Goal: Book appointment/travel/reservation

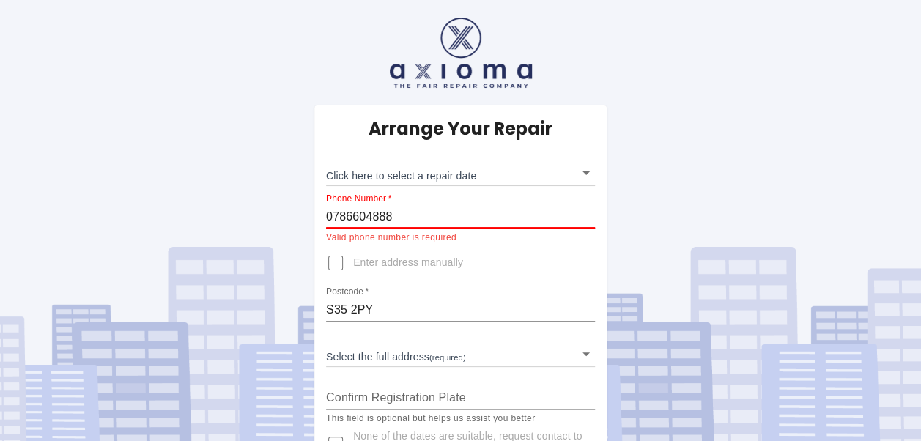
click at [394, 214] on input "0786604888" at bounding box center [460, 216] width 269 height 23
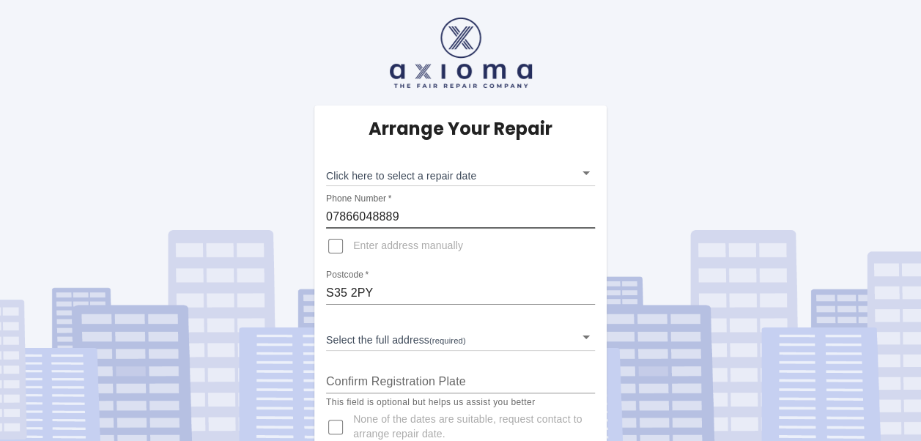
type input "07866048889"
click at [267, 150] on div "Arrange Your Repair Click here to select a repair date ​ Phone Number   * 07866…" at bounding box center [460, 234] width 943 height 468
click at [334, 246] on input "Enter address manually" at bounding box center [335, 246] width 35 height 35
checkbox input "true"
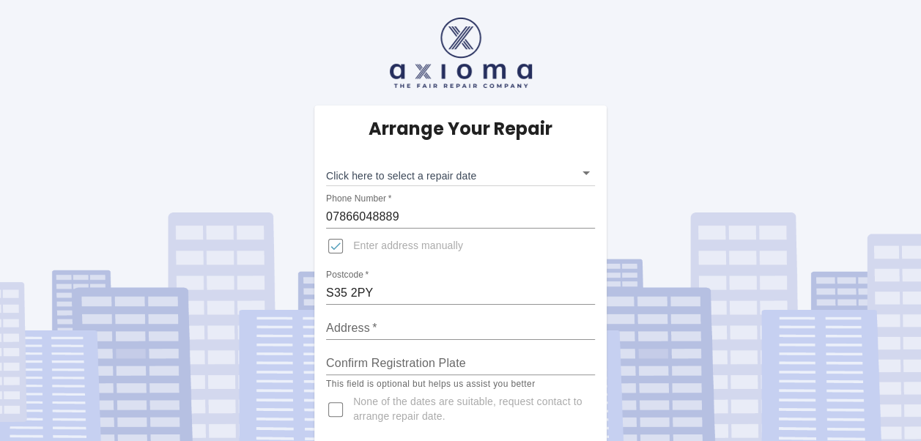
click at [377, 326] on input "Address   *" at bounding box center [460, 328] width 269 height 23
type input "British Glass Unit [STREET_ADDRESS]"
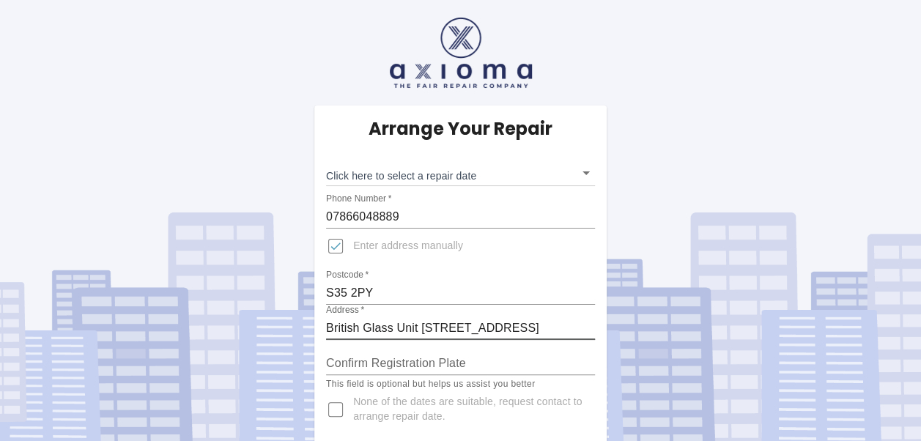
scroll to position [9, 0]
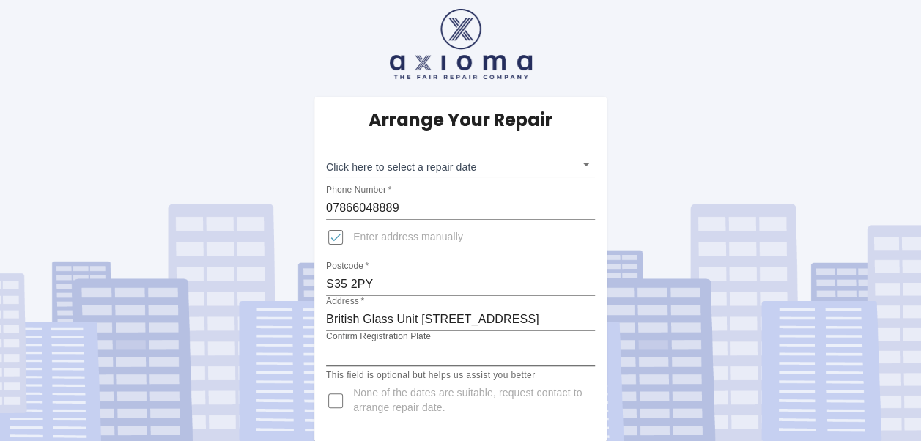
click at [458, 352] on input "Confirm Registration Plate" at bounding box center [460, 354] width 269 height 23
type input "YO74FOA"
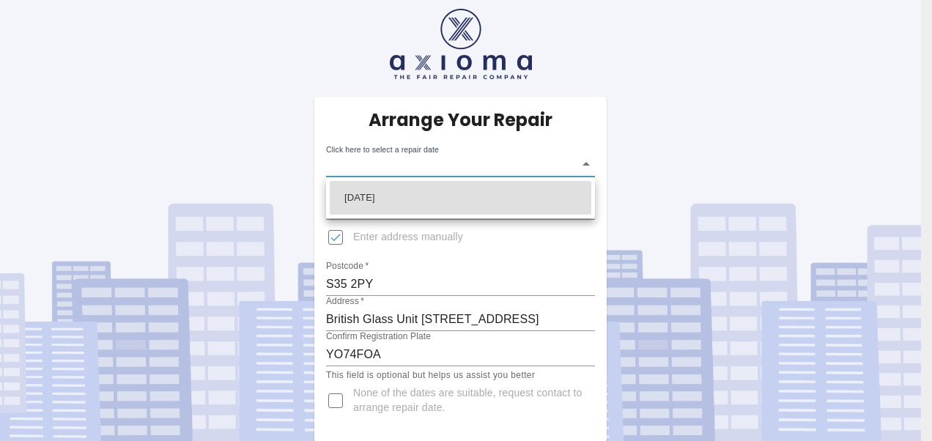
click at [587, 164] on body "Arrange Your Repair Click here to select a repair date ​ Phone Number   * 07866…" at bounding box center [466, 216] width 932 height 451
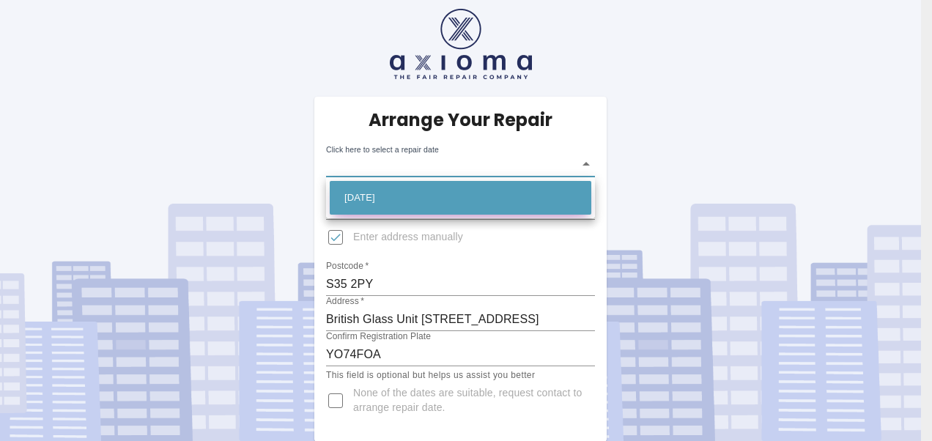
click at [516, 198] on li "[DATE]" at bounding box center [461, 198] width 262 height 34
type input "[DATE]T00:00:00.000Z"
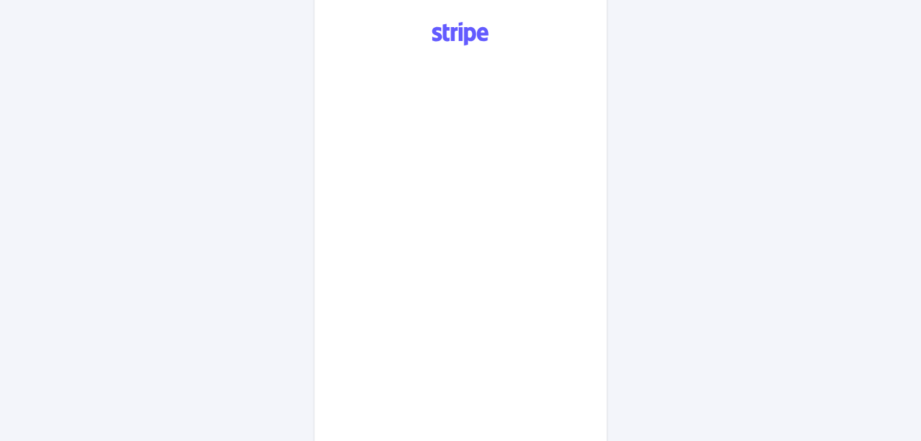
scroll to position [811, 0]
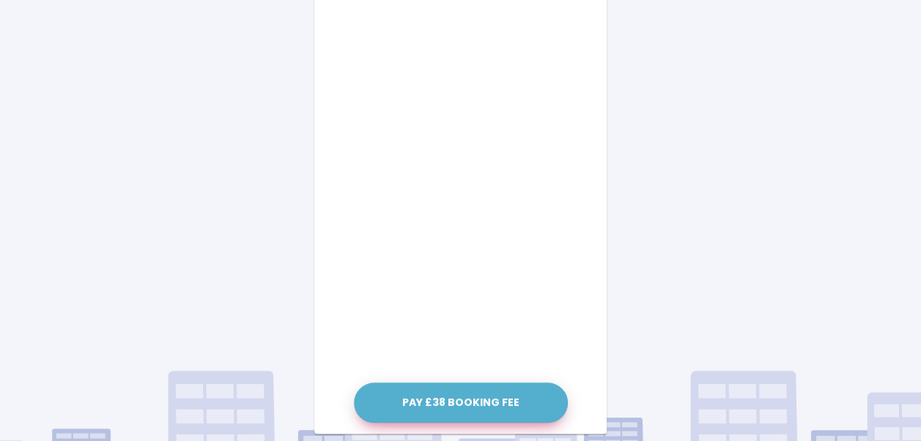
click at [465, 395] on button "Pay £38 Booking Fee" at bounding box center [461, 402] width 214 height 40
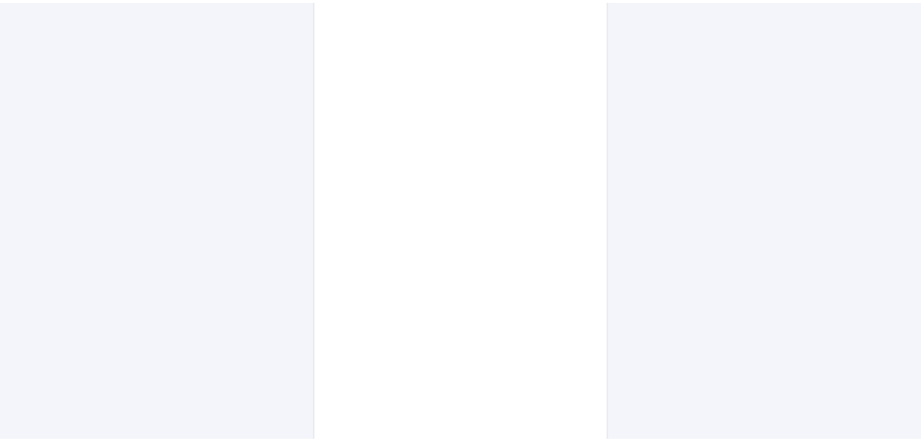
scroll to position [706, 0]
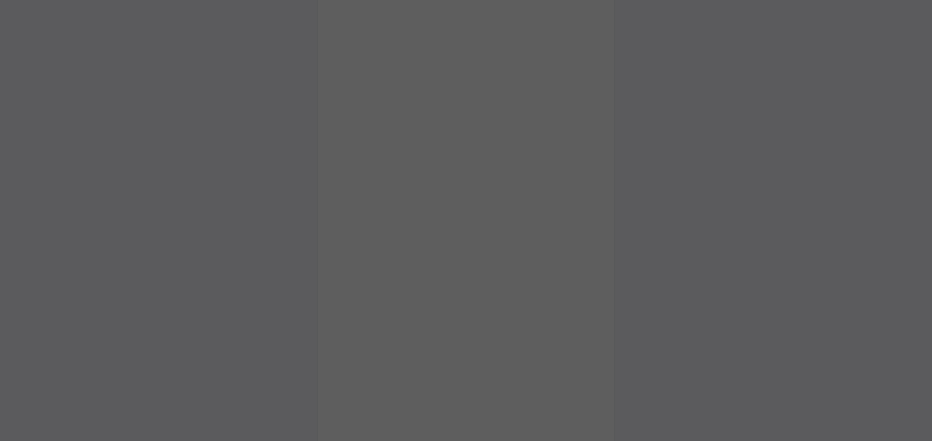
drag, startPoint x: 925, startPoint y: 267, endPoint x: 925, endPoint y: 204, distance: 63.0
